Goal: Information Seeking & Learning: Learn about a topic

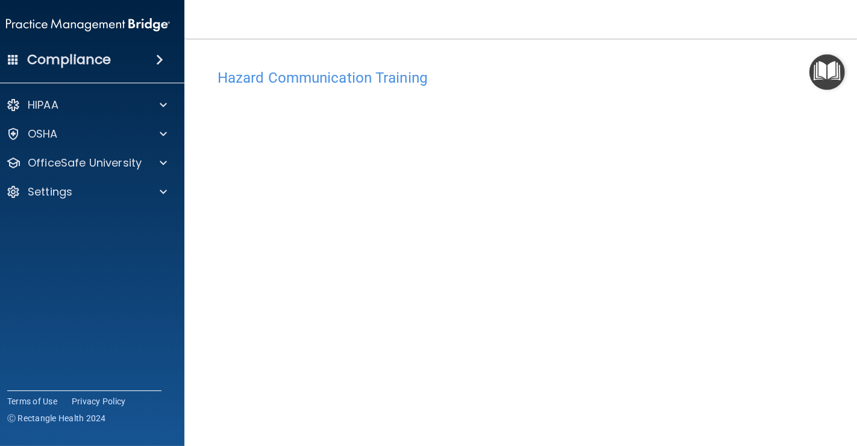
scroll to position [7, 0]
click at [0, 320] on div "Compliance HIPAA Documents and Policies Report an Incident Business Associates …" at bounding box center [88, 223] width 193 height 446
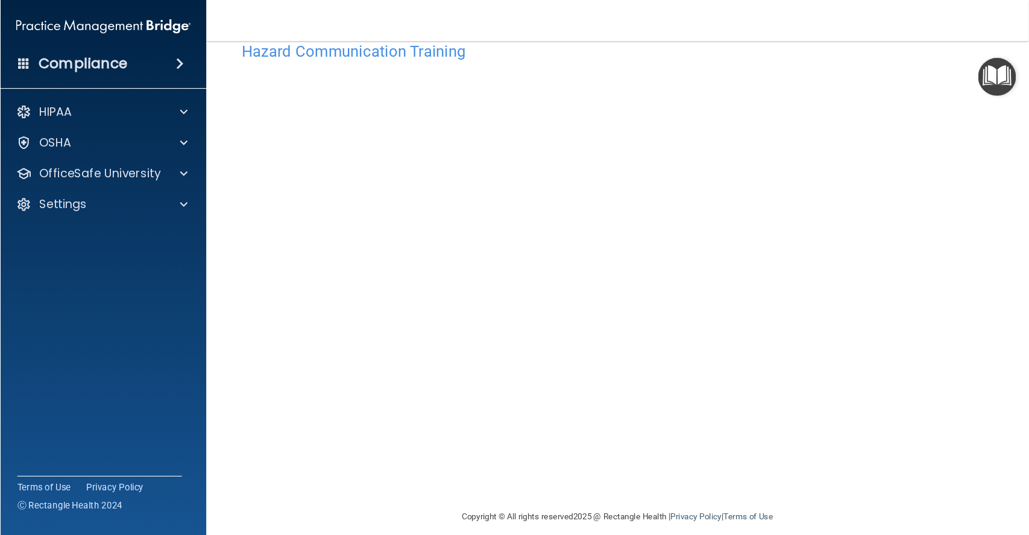
scroll to position [8, 0]
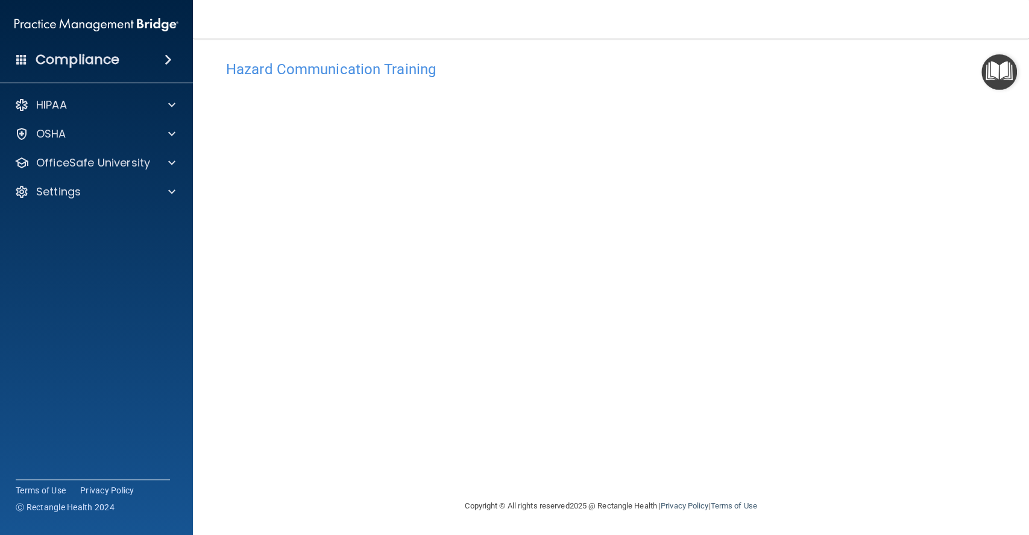
drag, startPoint x: 617, startPoint y: 1, endPoint x: 361, endPoint y: 508, distance: 567.9
click at [361, 445] on footer "Copyright © All rights reserved 2025 @ Rectangle Health | Privacy Policy | Term…" at bounding box center [611, 505] width 788 height 36
click at [857, 238] on div "Hazard Communication Training This course doesn’t expire until 12/01/2023. Are …" at bounding box center [611, 276] width 788 height 444
click at [857, 72] on img "Open Resource Center" at bounding box center [1000, 72] width 36 height 36
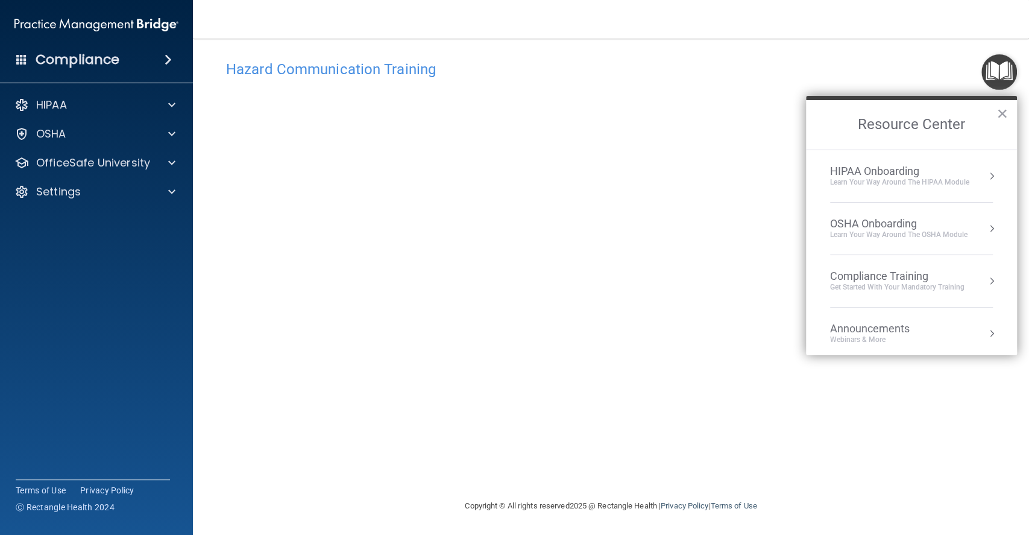
click at [857, 61] on h4 "Hazard Communication Training" at bounding box center [611, 69] width 770 height 16
click at [317, 445] on footer "Copyright © All rights reserved 2025 @ Rectangle Health | Privacy Policy | Term…" at bounding box center [611, 505] width 788 height 36
click at [857, 110] on button "×" at bounding box center [1002, 113] width 11 height 19
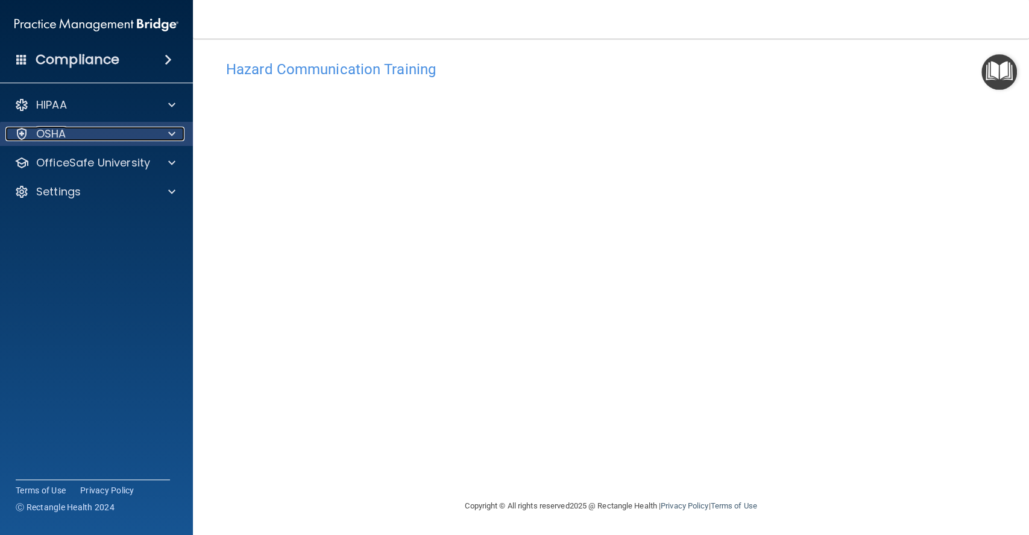
click at [176, 131] on div at bounding box center [170, 134] width 30 height 14
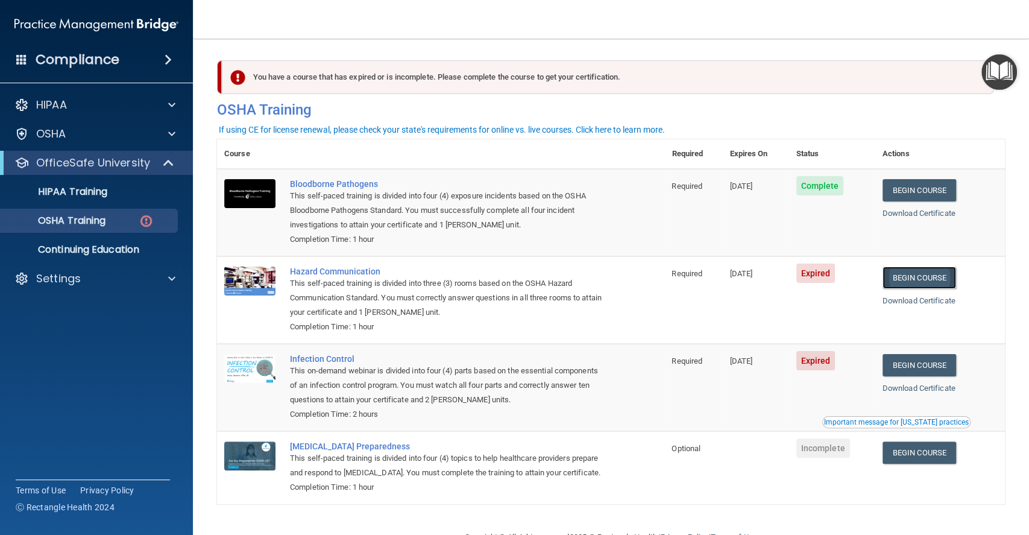
click at [902, 275] on link "Begin Course" at bounding box center [920, 277] width 74 height 22
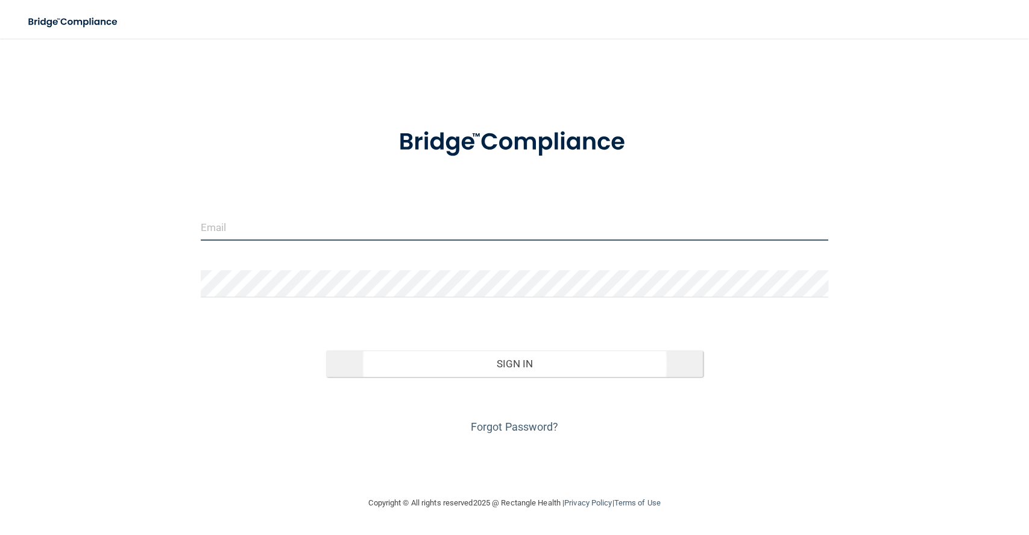
type input "[EMAIL_ADDRESS][DOMAIN_NAME]"
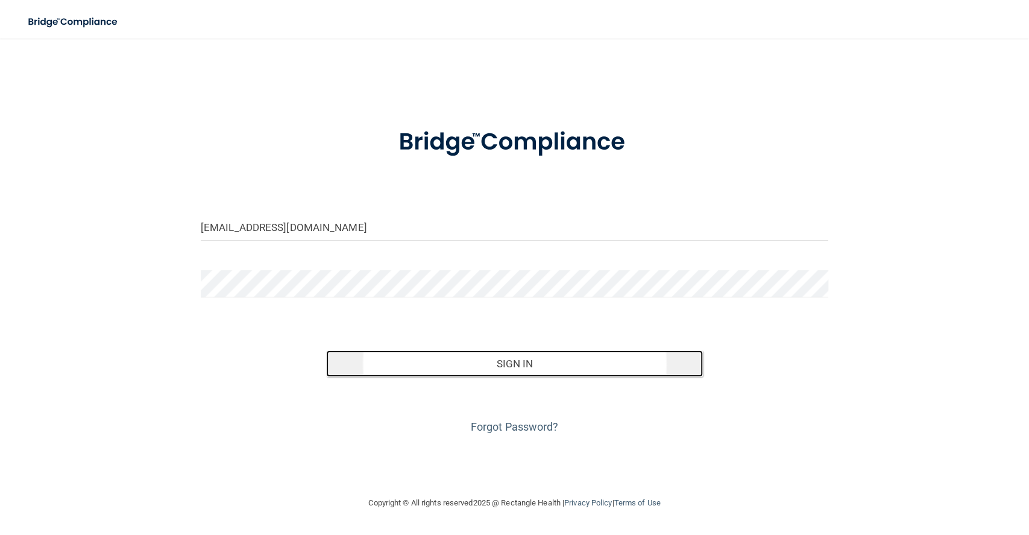
click at [553, 362] on button "Sign In" at bounding box center [514, 363] width 377 height 27
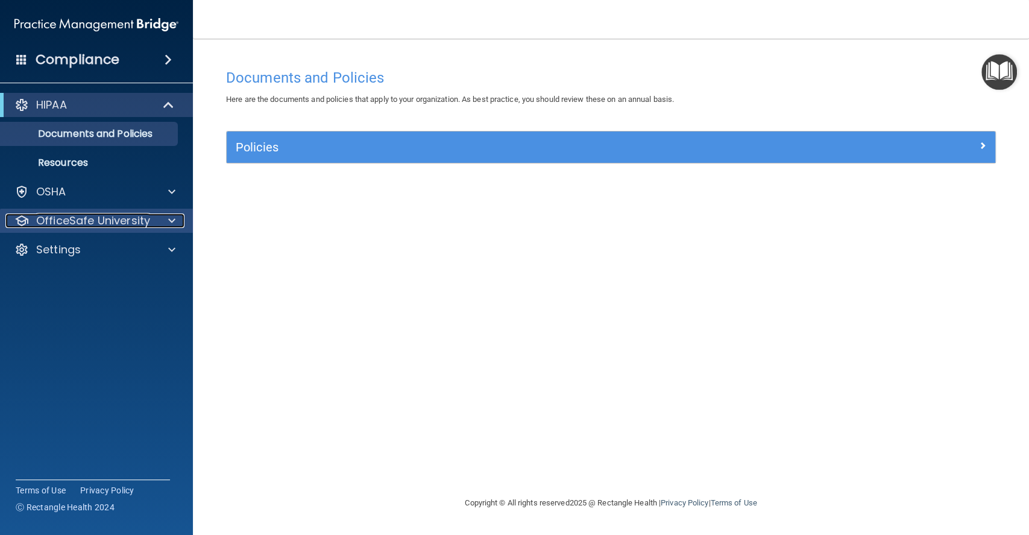
click at [166, 215] on div at bounding box center [170, 220] width 30 height 14
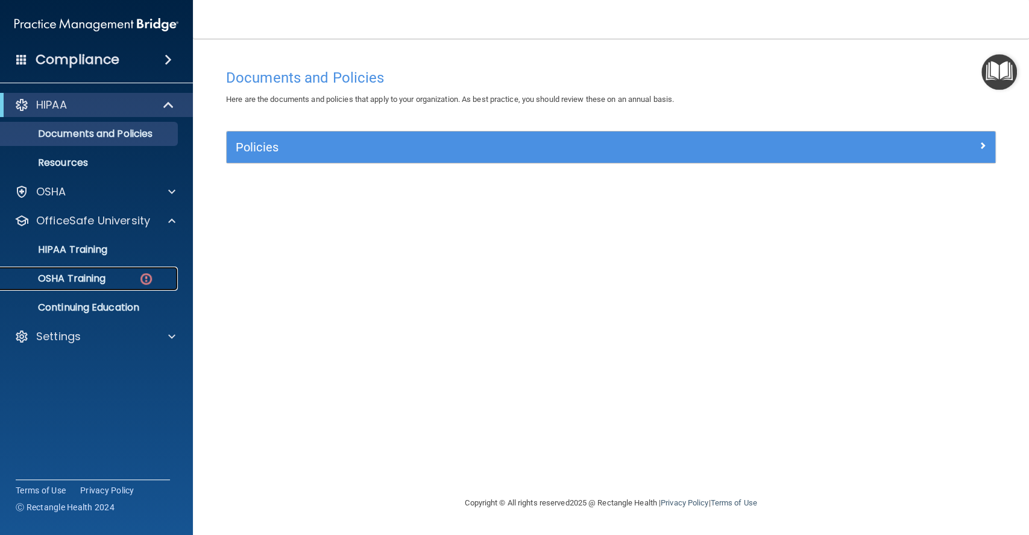
click at [71, 275] on p "OSHA Training" at bounding box center [57, 279] width 98 height 12
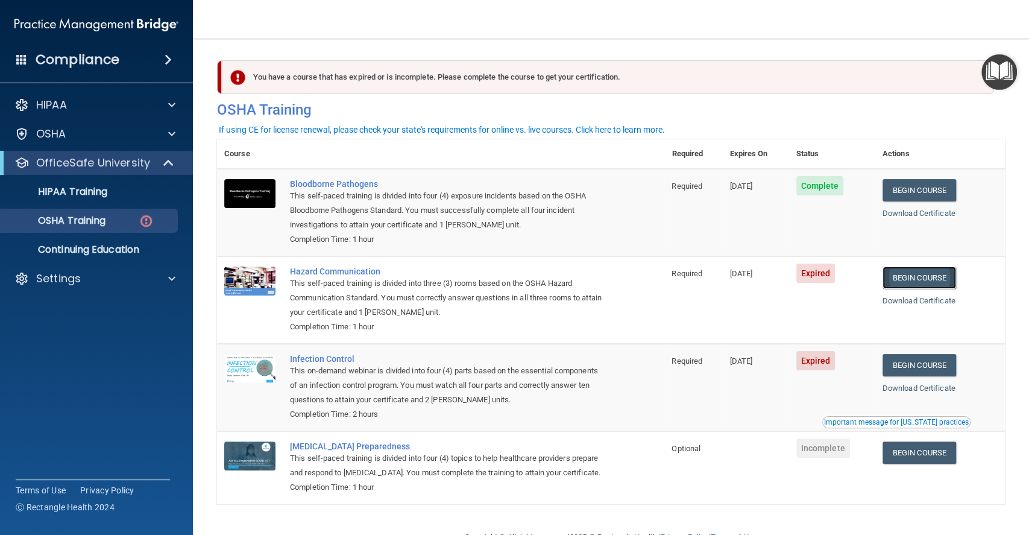
click at [907, 279] on link "Begin Course" at bounding box center [920, 277] width 74 height 22
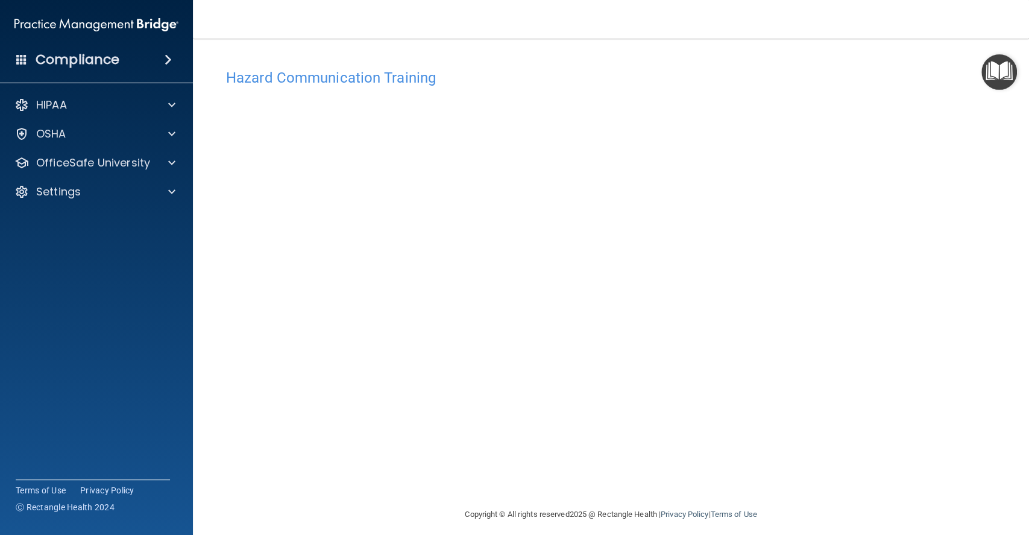
click at [294, 36] on nav "Toggle navigation Brian McLellan bmclellan@villagefamilydental.com Manage My En…" at bounding box center [611, 19] width 836 height 39
click at [376, 78] on h4 "Hazard Communication Training" at bounding box center [611, 78] width 770 height 16
click at [995, 75] on img "Open Resource Center" at bounding box center [1000, 72] width 36 height 36
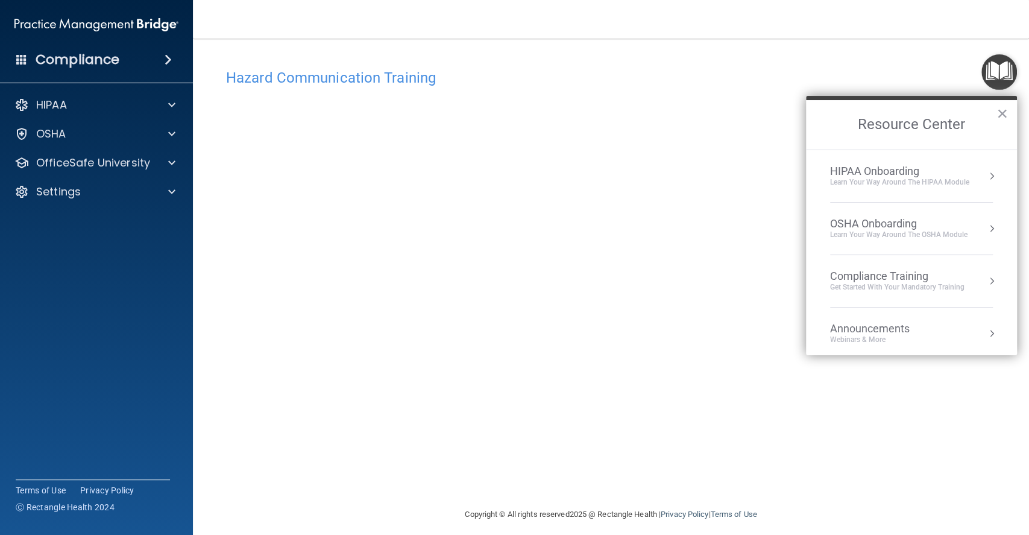
scroll to position [66, 0]
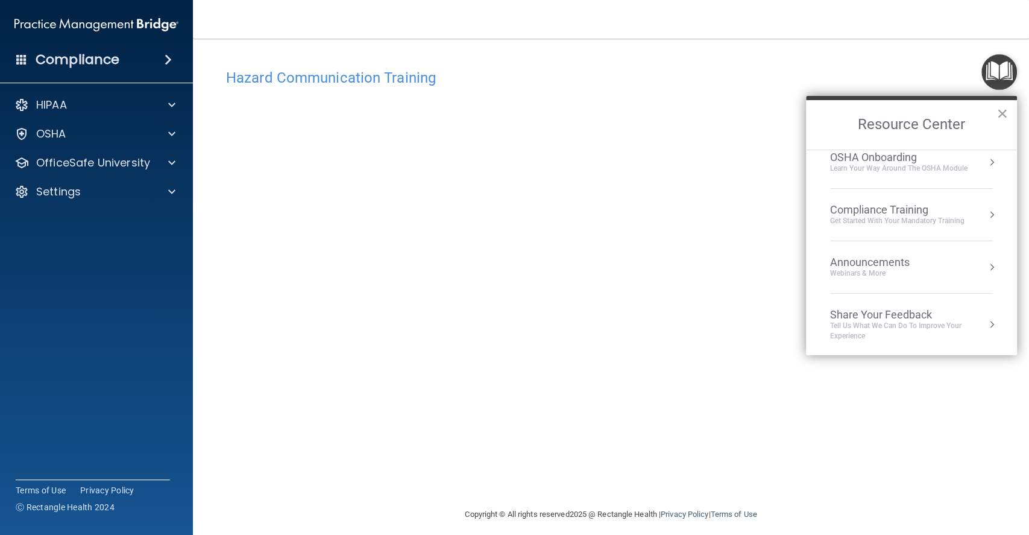
click at [948, 441] on div "Hazard Communication Training This course doesn’t expire until 12/01/2023. Are …" at bounding box center [611, 285] width 788 height 444
click at [1001, 111] on button "×" at bounding box center [1002, 113] width 11 height 19
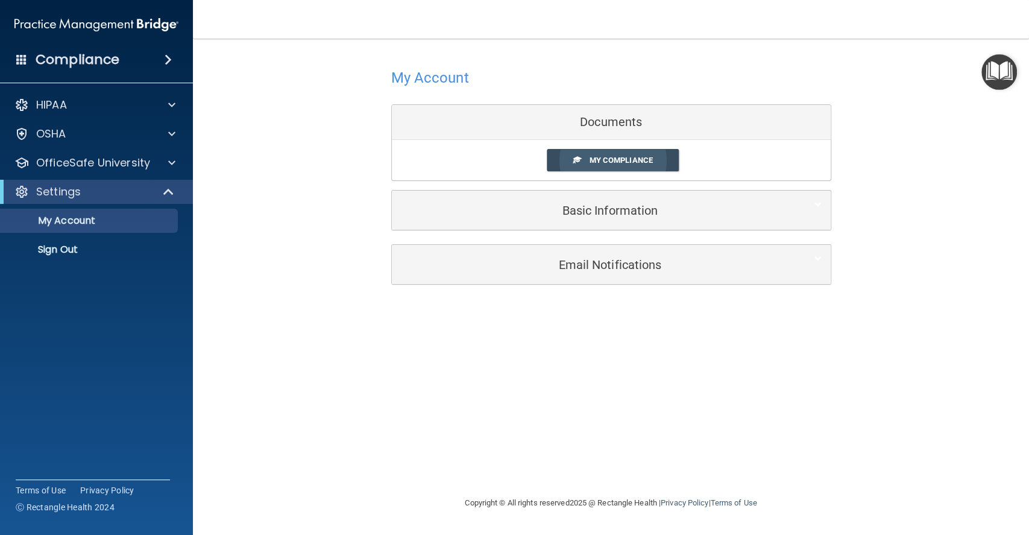
click at [623, 157] on span "My Compliance" at bounding box center [620, 160] width 63 height 9
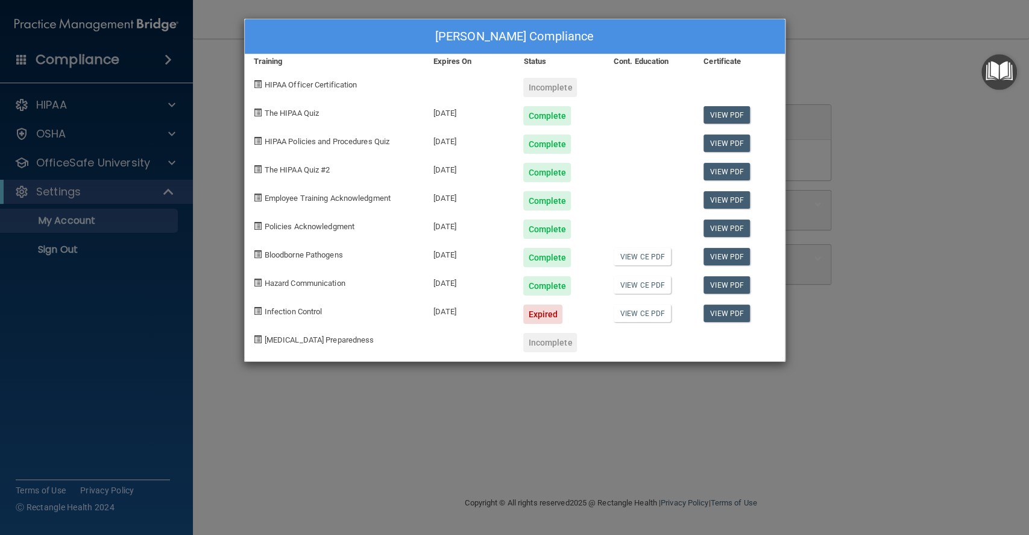
click at [113, 292] on div "Brian McLellan's Compliance Training Expires On Status Cont. Education Certific…" at bounding box center [514, 267] width 1029 height 535
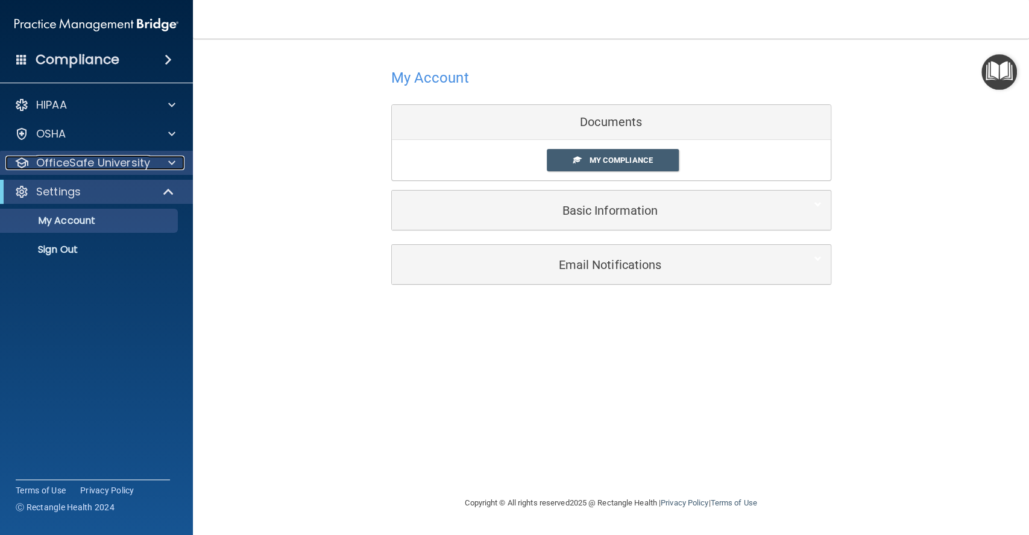
click at [171, 160] on span at bounding box center [171, 163] width 7 height 14
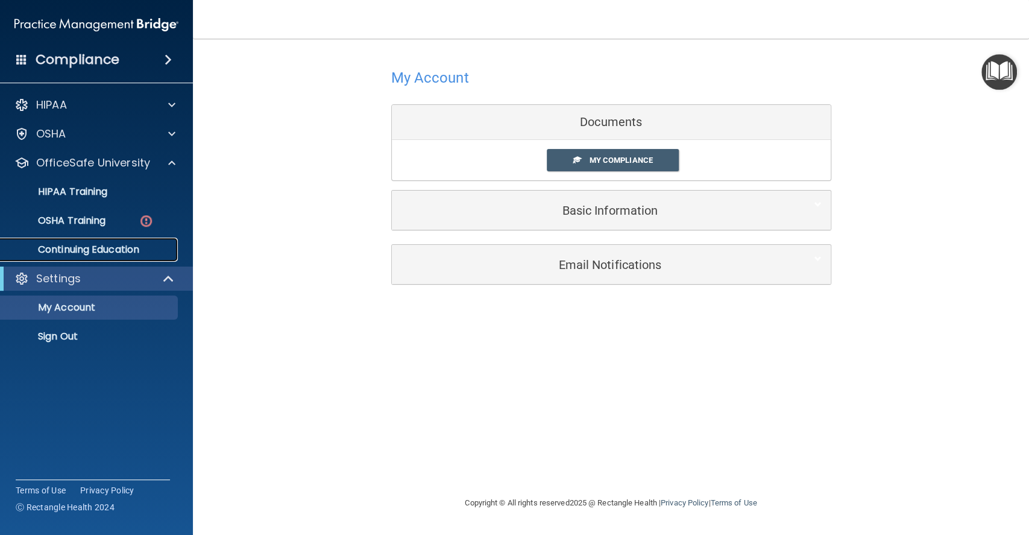
click at [92, 247] on p "Continuing Education" at bounding box center [90, 250] width 165 height 12
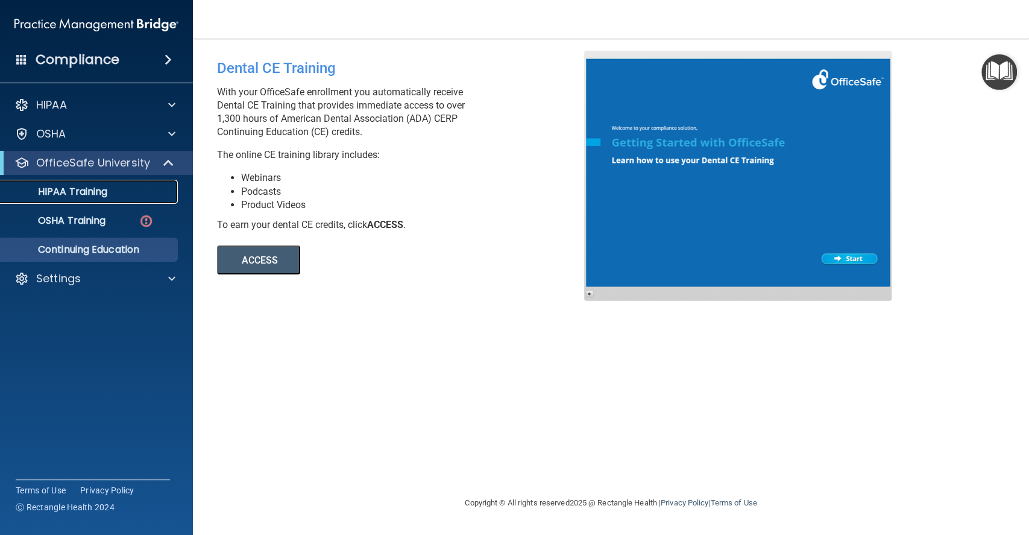
click at [78, 189] on p "HIPAA Training" at bounding box center [57, 192] width 99 height 12
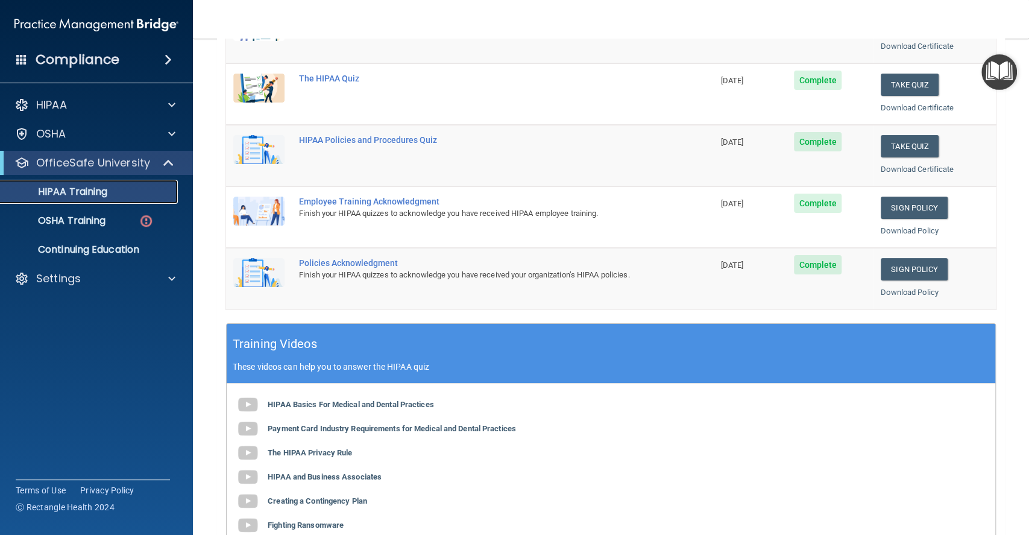
scroll to position [130, 0]
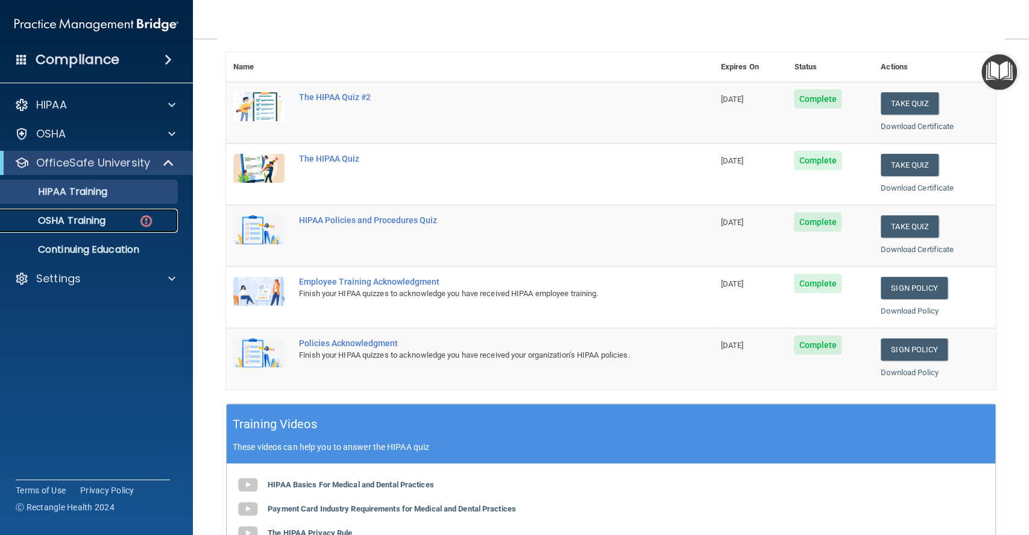
click at [68, 219] on p "OSHA Training" at bounding box center [57, 221] width 98 height 12
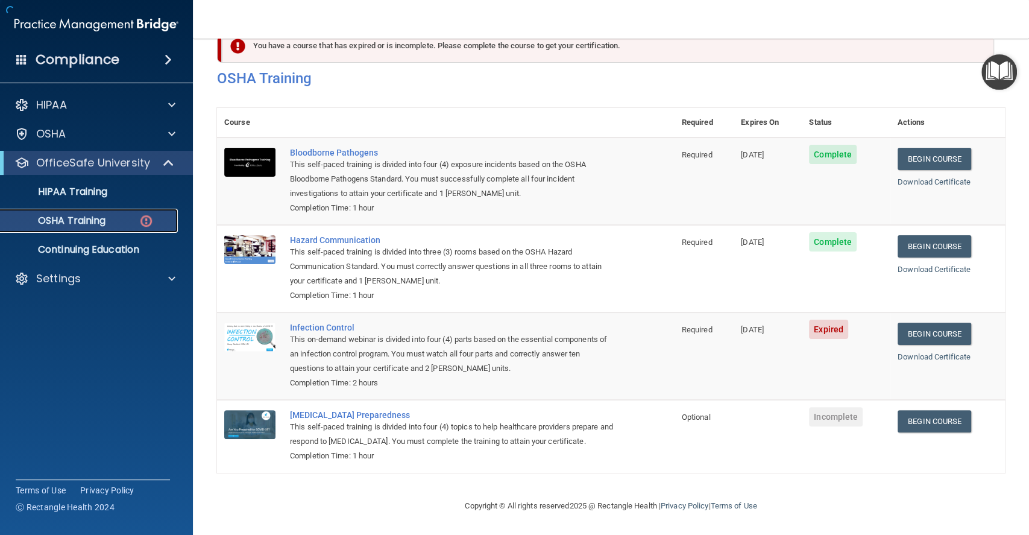
scroll to position [48, 0]
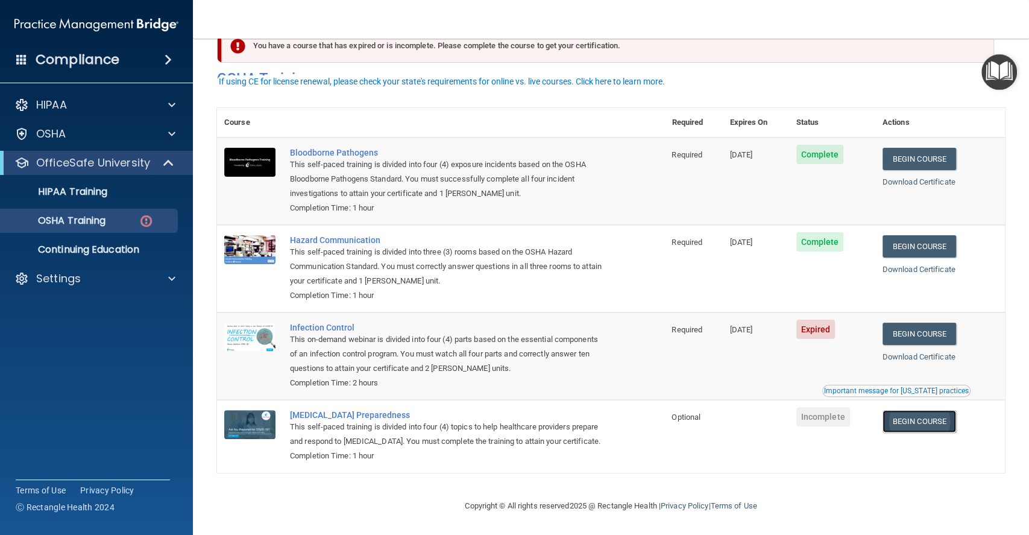
click at [918, 410] on link "Begin Course" at bounding box center [920, 421] width 74 height 22
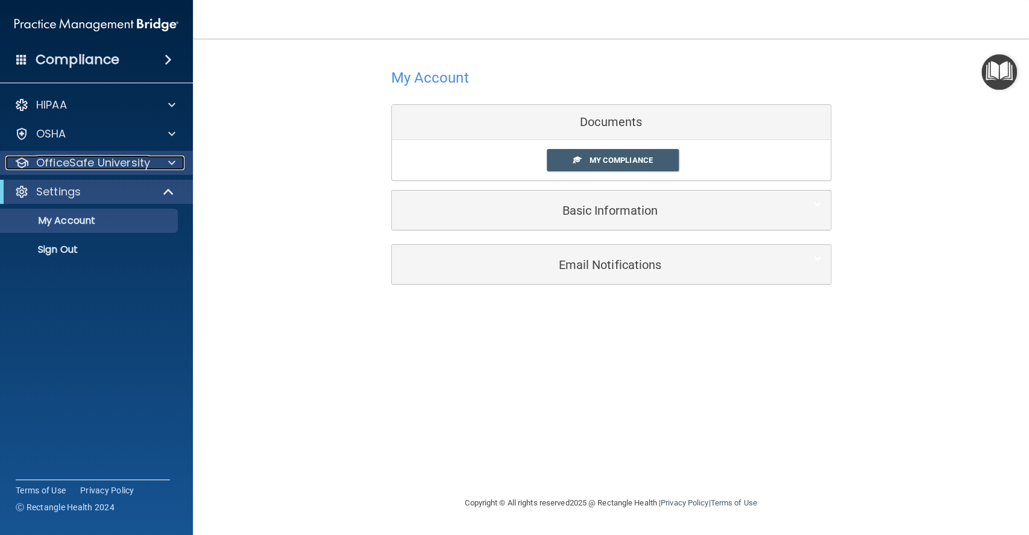
click at [171, 158] on span at bounding box center [171, 163] width 7 height 14
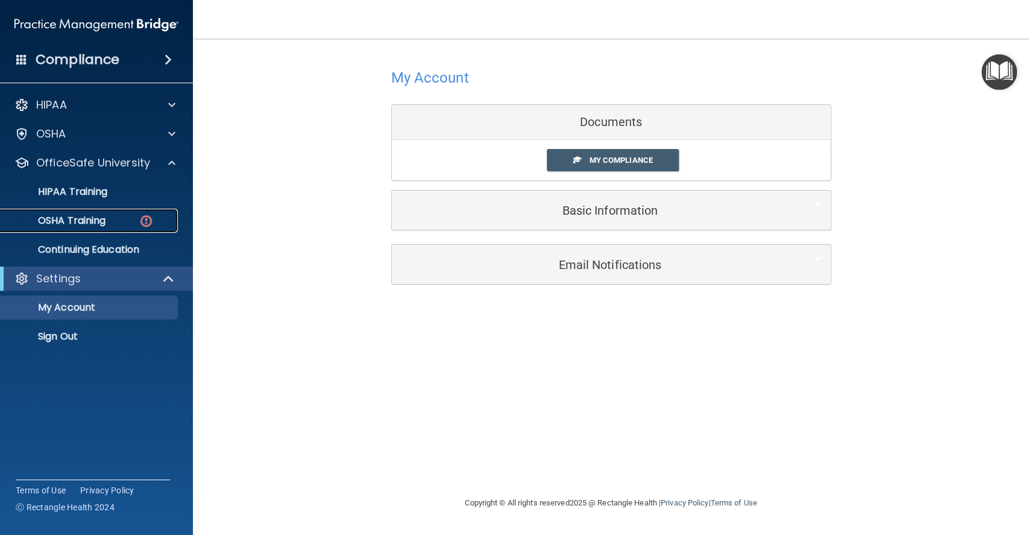
click at [87, 220] on p "OSHA Training" at bounding box center [57, 221] width 98 height 12
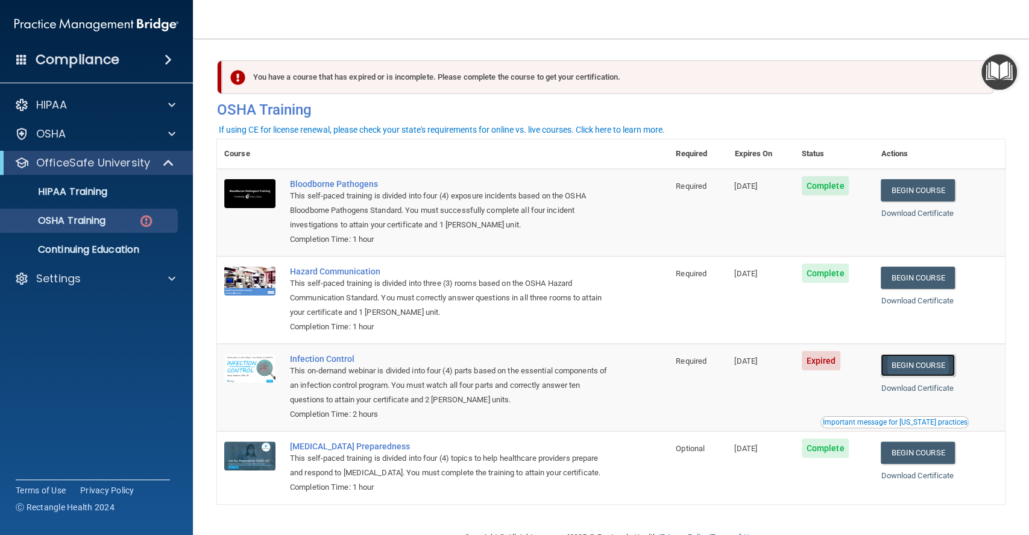
click at [922, 363] on link "Begin Course" at bounding box center [918, 365] width 74 height 22
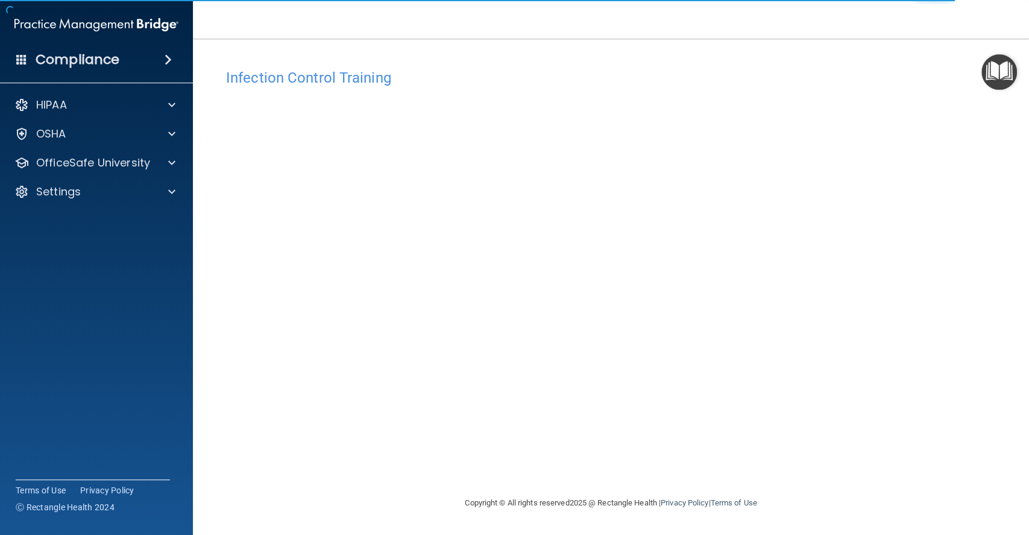
click at [943, 399] on div "Infection Control Training This course doesn’t expire until [DATE]. Are you sur…" at bounding box center [611, 279] width 788 height 433
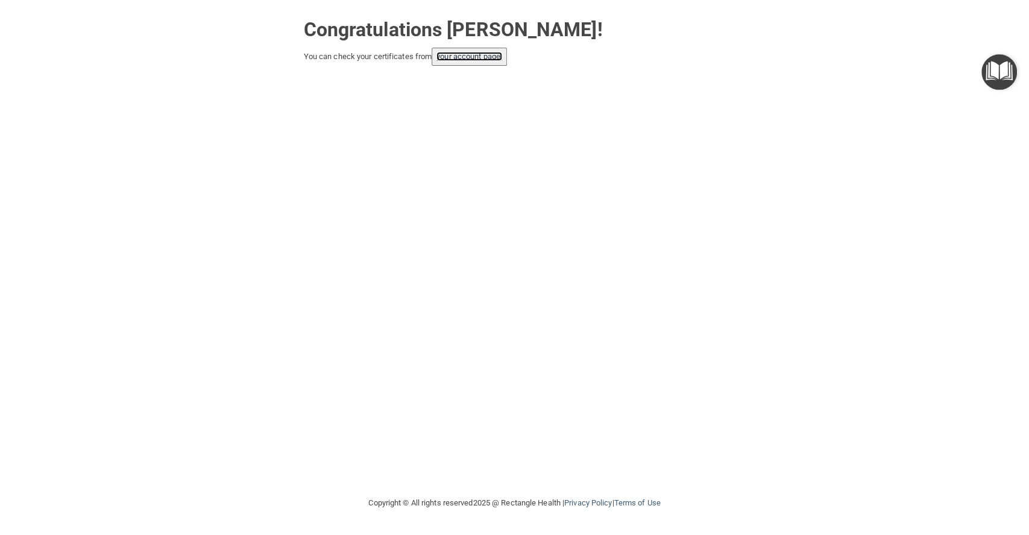
click at [482, 54] on link "your account page!" at bounding box center [470, 56] width 66 height 9
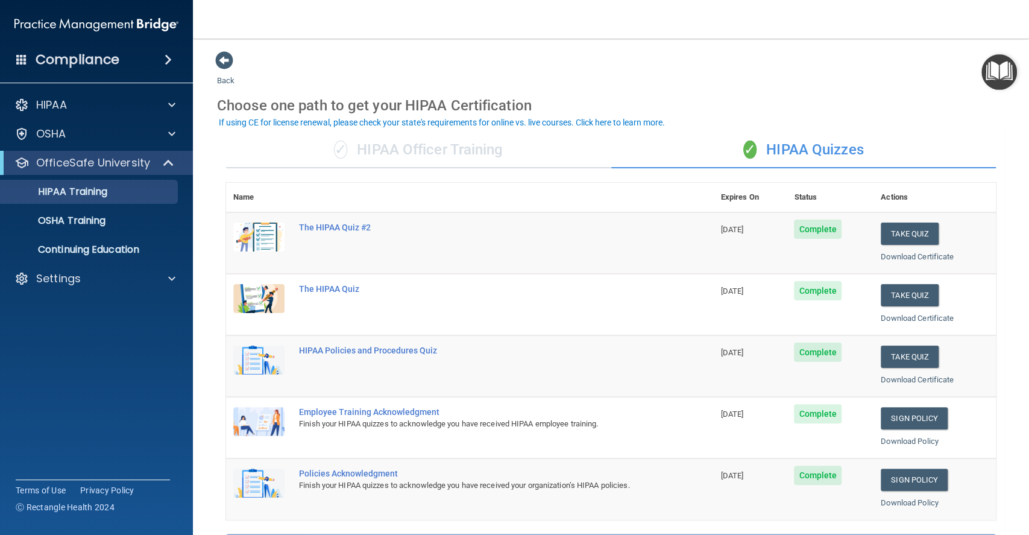
click at [165, 60] on span at bounding box center [168, 59] width 7 height 14
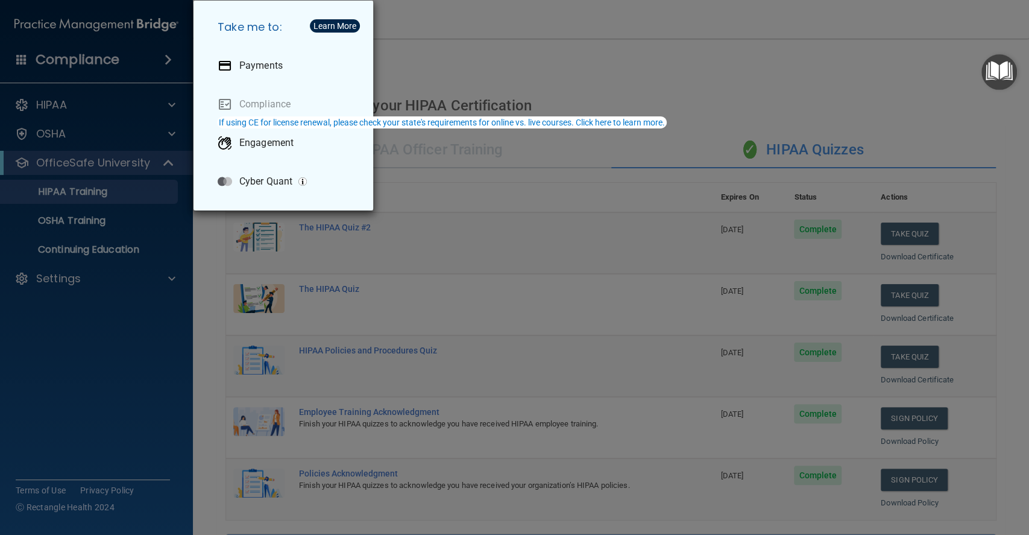
drag, startPoint x: 130, startPoint y: 345, endPoint x: 112, endPoint y: 320, distance: 31.3
click at [125, 347] on div "Take me to: Payments Compliance Engagement Cyber Quant" at bounding box center [514, 267] width 1029 height 535
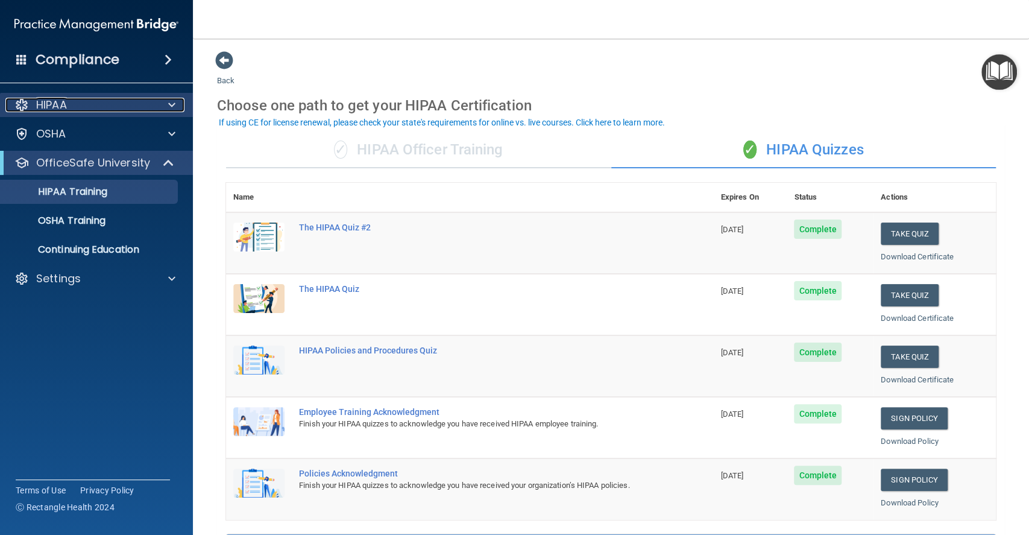
click at [150, 103] on div "HIPAA" at bounding box center [80, 105] width 150 height 14
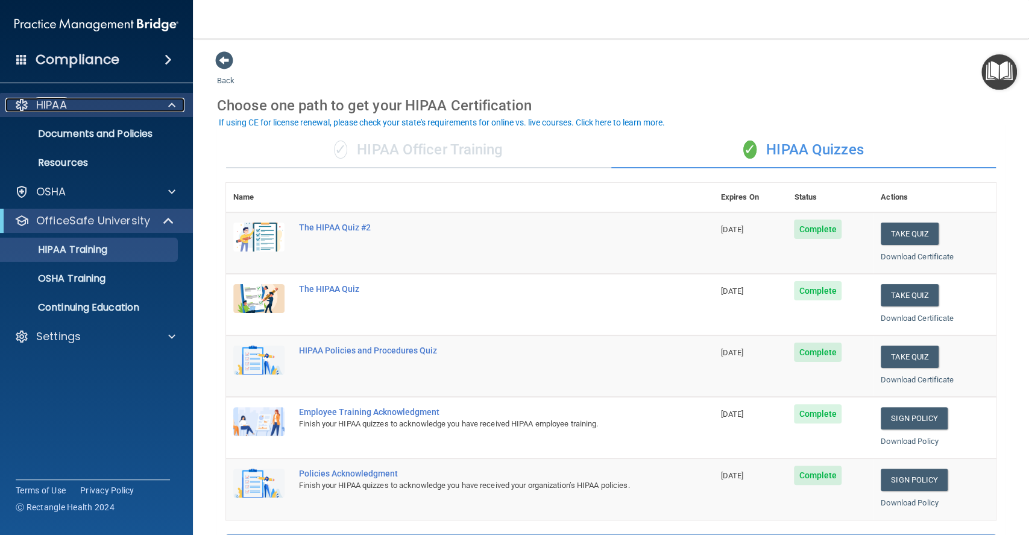
click at [151, 102] on div "HIPAA" at bounding box center [80, 105] width 150 height 14
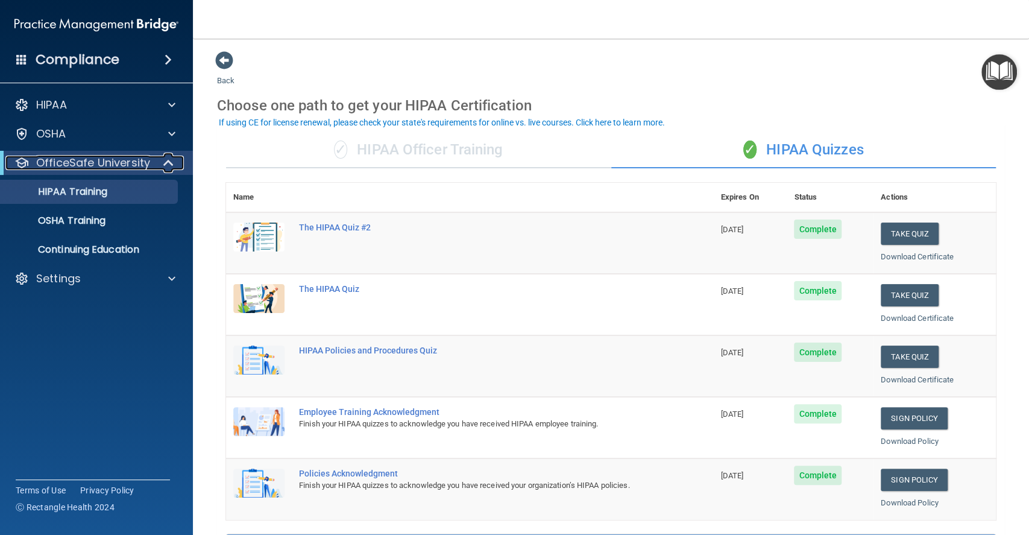
click at [168, 162] on span at bounding box center [170, 163] width 10 height 14
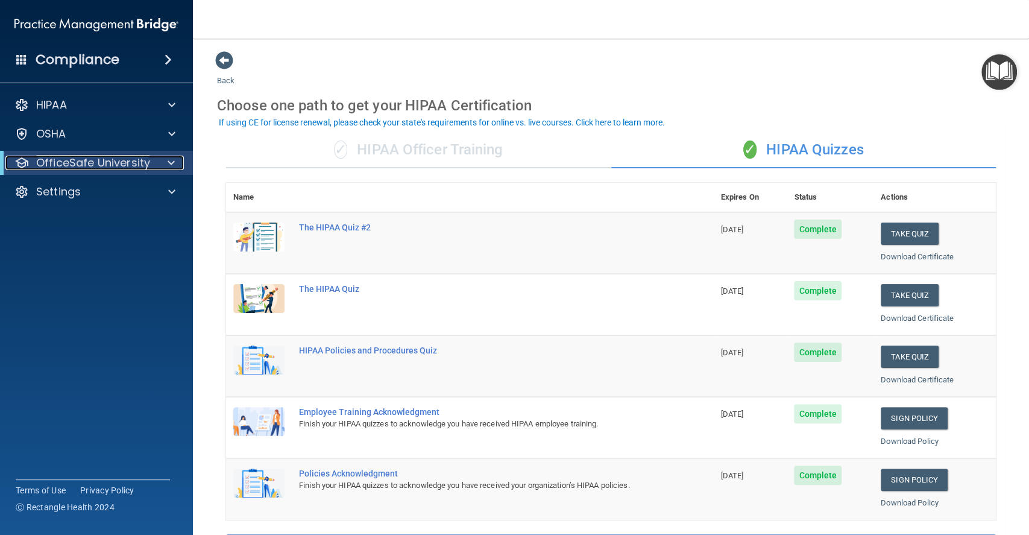
click at [169, 160] on span at bounding box center [171, 163] width 7 height 14
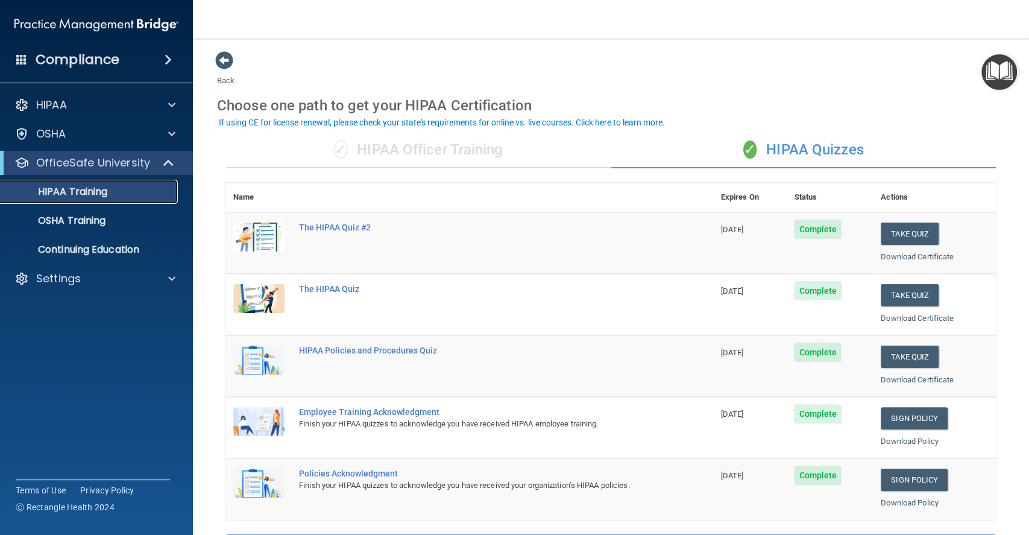
click at [81, 194] on p "HIPAA Training" at bounding box center [57, 192] width 99 height 12
